Goal: Book appointment/travel/reservation

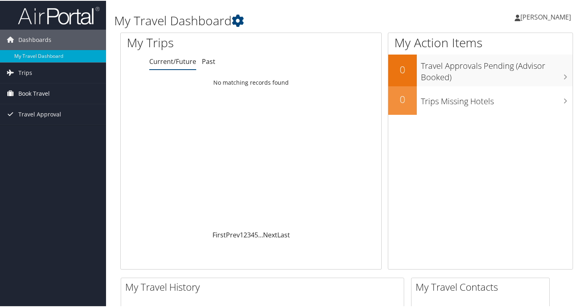
click at [29, 99] on span "Book Travel" at bounding box center [33, 93] width 31 height 20
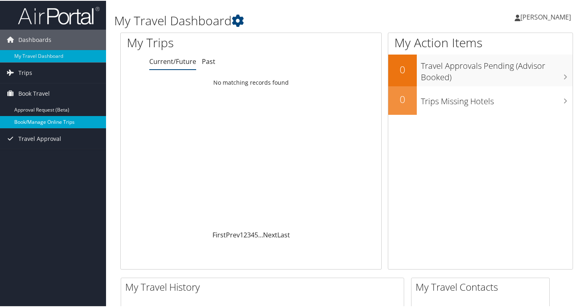
click at [53, 120] on link "Book/Manage Online Trips" at bounding box center [53, 121] width 106 height 12
click at [36, 89] on span "Book Travel" at bounding box center [33, 93] width 31 height 20
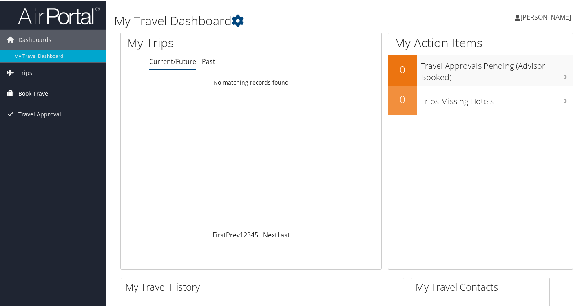
click at [41, 90] on span "Book Travel" at bounding box center [33, 93] width 31 height 20
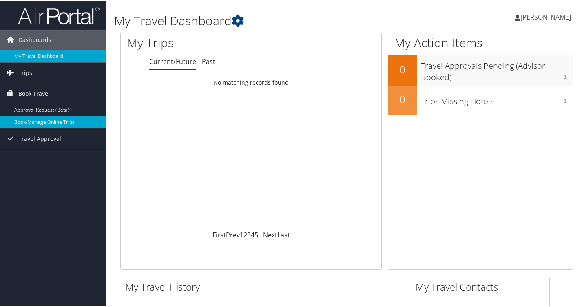
click at [46, 123] on link "Book/Manage Online Trips" at bounding box center [53, 121] width 106 height 12
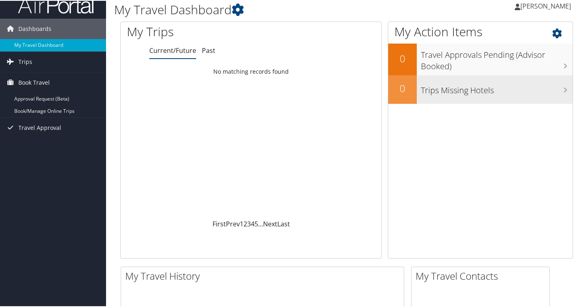
scroll to position [13, 0]
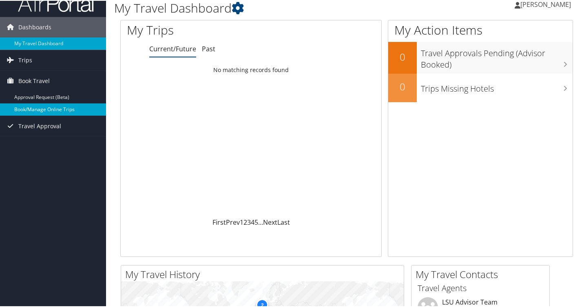
click at [75, 111] on link "Book/Manage Online Trips" at bounding box center [53, 109] width 106 height 12
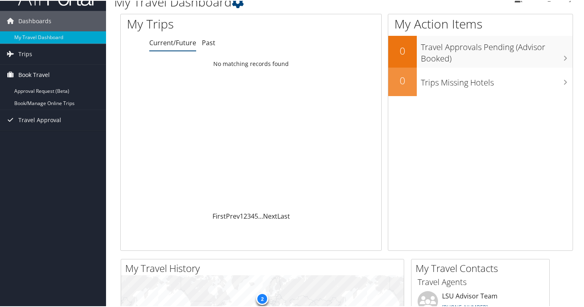
scroll to position [19, 0]
click at [38, 55] on link "Trips" at bounding box center [53, 53] width 106 height 20
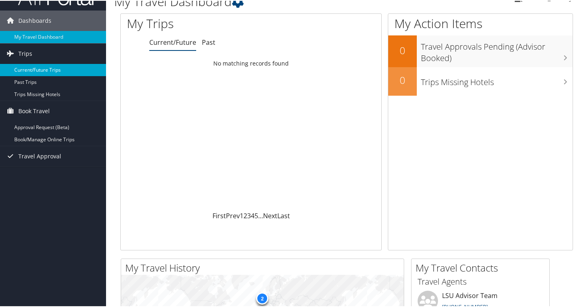
click at [46, 69] on link "Current/Future Trips" at bounding box center [53, 69] width 106 height 12
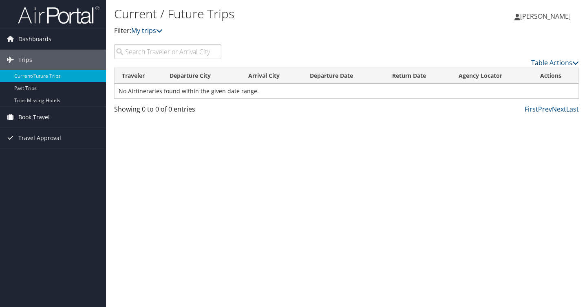
click at [43, 115] on span "Book Travel" at bounding box center [33, 117] width 31 height 20
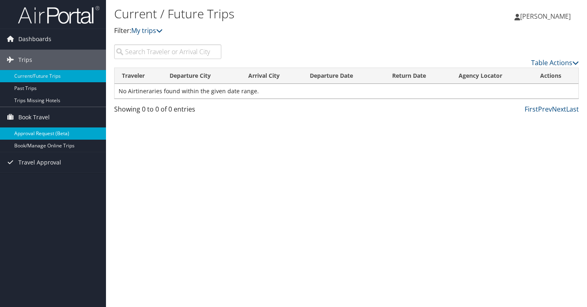
click at [44, 134] on link "Approval Request (Beta)" at bounding box center [53, 134] width 106 height 12
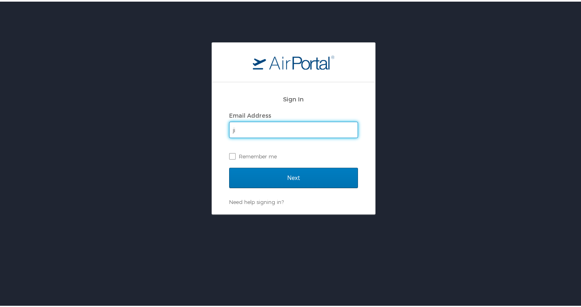
type input "jirwin7@lsu.edu"
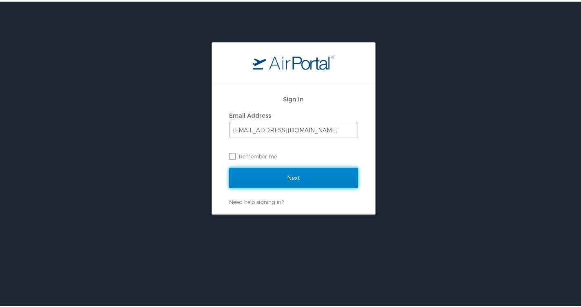
click at [297, 168] on input "Next" at bounding box center [293, 176] width 129 height 20
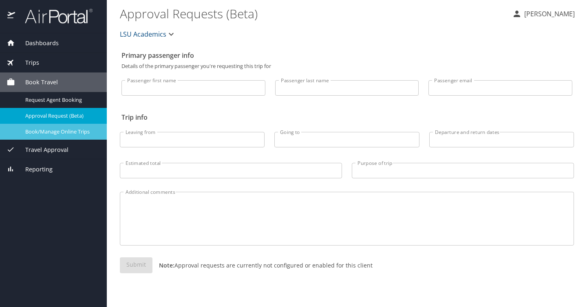
click at [63, 132] on span "Book/Manage Online Trips" at bounding box center [61, 132] width 72 height 8
